Goal: Task Accomplishment & Management: Use online tool/utility

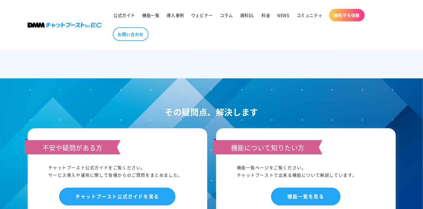
scroll to position [2833, 0]
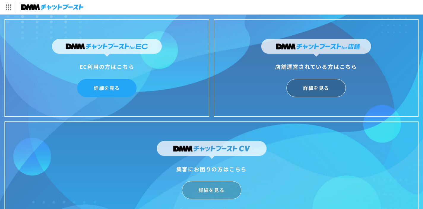
click at [101, 94] on link "詳細を見る" at bounding box center [106, 88] width 59 height 18
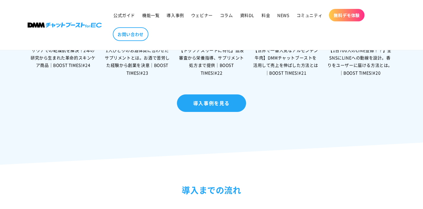
scroll to position [2429, 0]
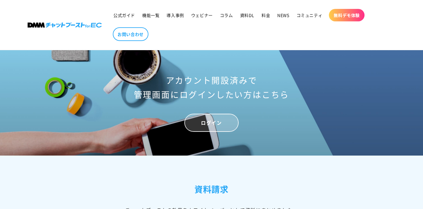
click at [202, 127] on link "ログイン" at bounding box center [212, 123] width 54 height 18
